Goal: Task Accomplishment & Management: Manage account settings

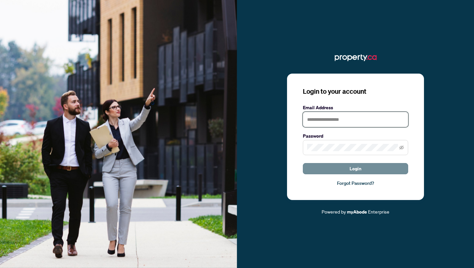
type input "**********"
click at [321, 169] on button "Login" at bounding box center [355, 168] width 105 height 11
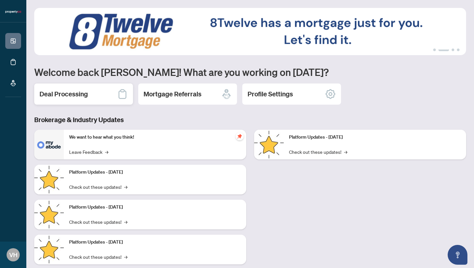
click at [60, 95] on h2 "Deal Processing" at bounding box center [64, 93] width 48 height 9
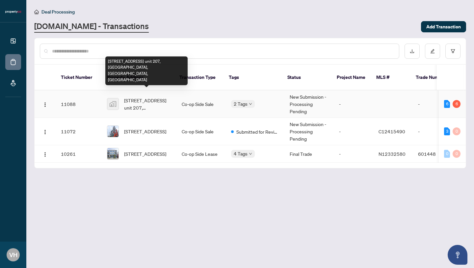
click at [168, 97] on span "[STREET_ADDRESS] unit 207, [GEOGRAPHIC_DATA], [GEOGRAPHIC_DATA], [GEOGRAPHIC_DA…" at bounding box center [147, 104] width 47 height 14
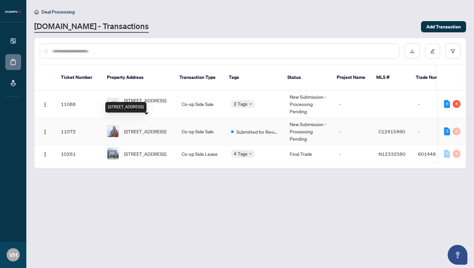
click at [137, 128] on span "[STREET_ADDRESS]" at bounding box center [145, 131] width 42 height 7
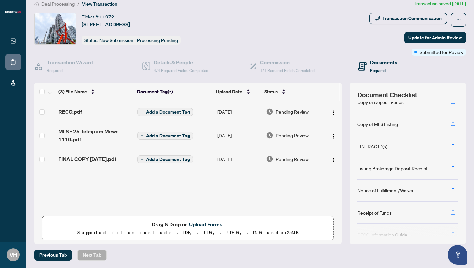
scroll to position [87, 0]
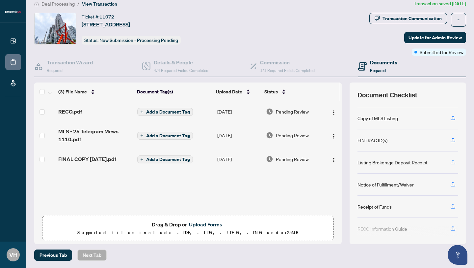
click at [453, 162] on icon "button" at bounding box center [453, 162] width 6 height 6
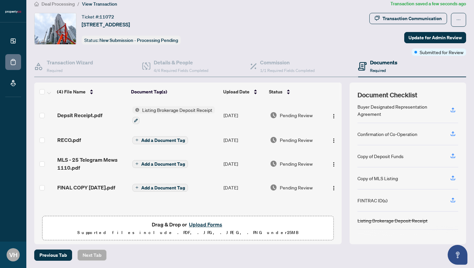
scroll to position [26, 0]
click at [455, 156] on icon "button" at bounding box center [453, 156] width 6 height 6
click at [452, 156] on icon "button" at bounding box center [453, 156] width 6 height 6
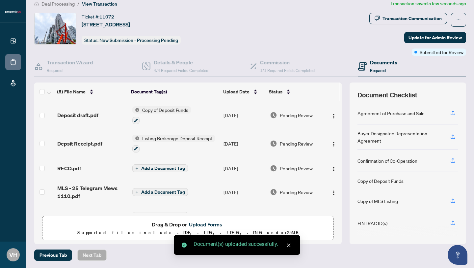
click at [202, 220] on button "Upload Forms" at bounding box center [205, 224] width 37 height 9
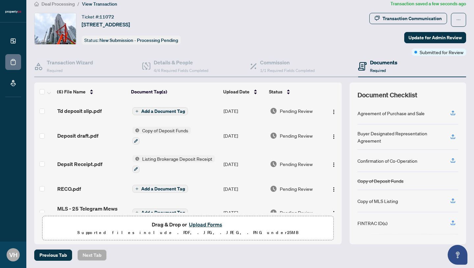
scroll to position [0, 0]
click at [451, 201] on icon "button" at bounding box center [453, 200] width 6 height 6
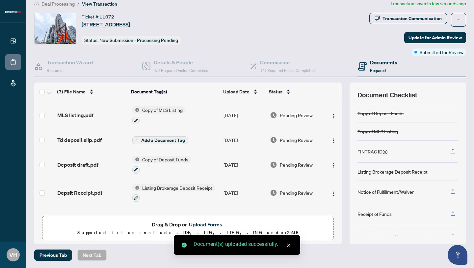
scroll to position [81, 0]
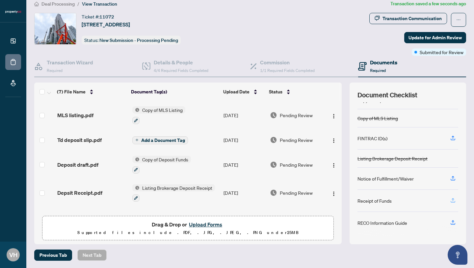
click at [455, 198] on icon "button" at bounding box center [453, 200] width 6 height 6
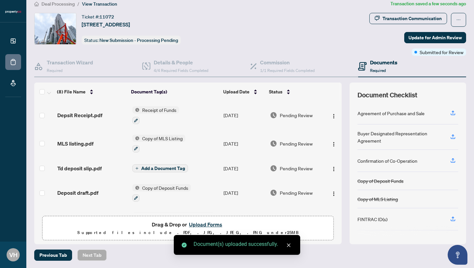
scroll to position [77, 0]
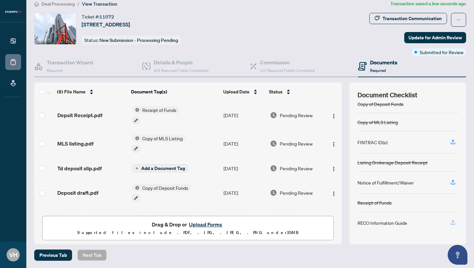
click at [454, 221] on icon "button" at bounding box center [453, 222] width 6 height 6
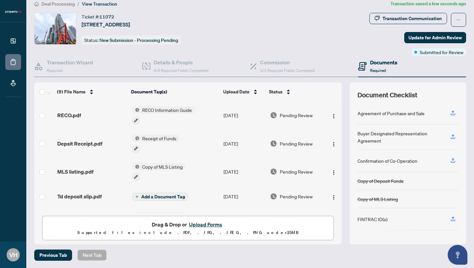
scroll to position [0, 0]
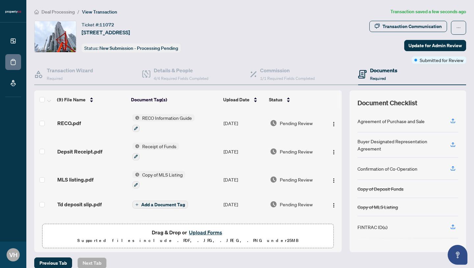
click at [412, 168] on div "Confirmation of Co-Operation" at bounding box center [388, 168] width 60 height 7
click at [452, 120] on icon "button" at bounding box center [453, 121] width 6 height 6
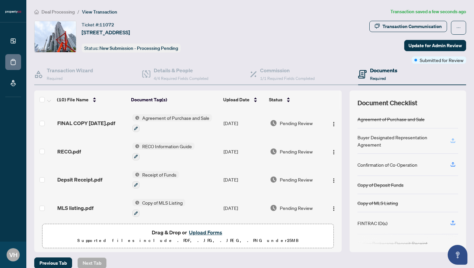
click at [452, 139] on icon "button" at bounding box center [453, 140] width 6 height 6
click at [59, 11] on span "Deal Processing" at bounding box center [58, 12] width 33 height 6
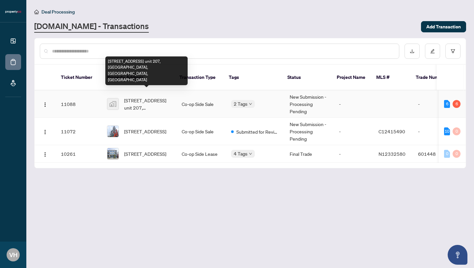
click at [155, 97] on span "[STREET_ADDRESS] unit 207, [GEOGRAPHIC_DATA], [GEOGRAPHIC_DATA], [GEOGRAPHIC_DA…" at bounding box center [147, 104] width 47 height 14
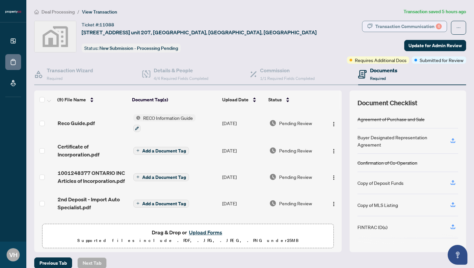
click at [393, 26] on div "Transaction Communication 6" at bounding box center [409, 26] width 67 height 11
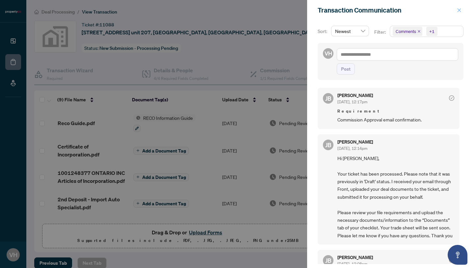
click at [460, 10] on icon "close" at bounding box center [460, 10] width 4 height 4
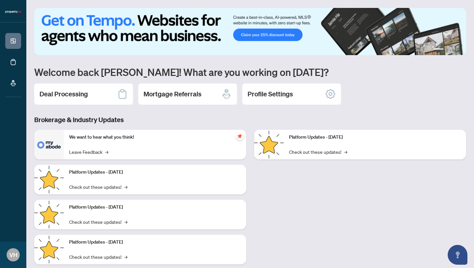
scroll to position [14, 0]
